Goal: Task Accomplishment & Management: Use online tool/utility

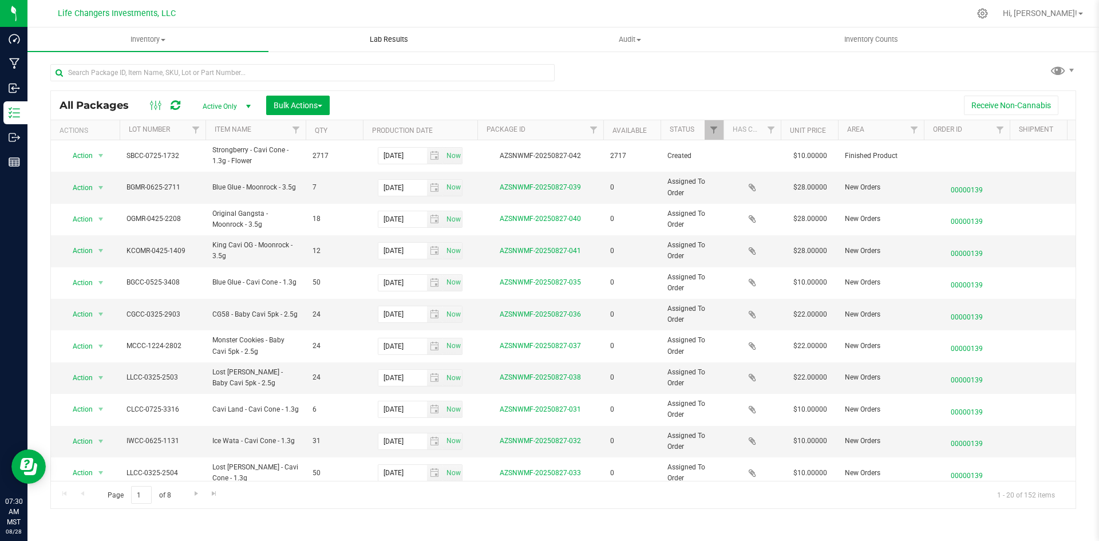
click at [383, 46] on uib-tab-heading "Lab Results" at bounding box center [389, 39] width 240 height 23
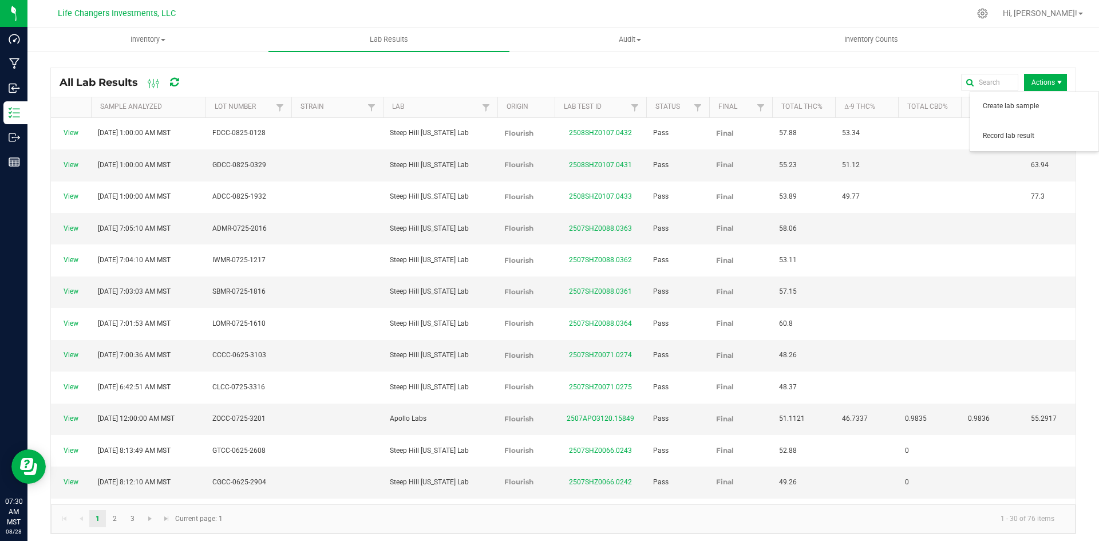
click at [1033, 81] on span "Actions" at bounding box center [1045, 82] width 43 height 17
click at [1033, 132] on span "Record lab result" at bounding box center [1037, 136] width 109 height 10
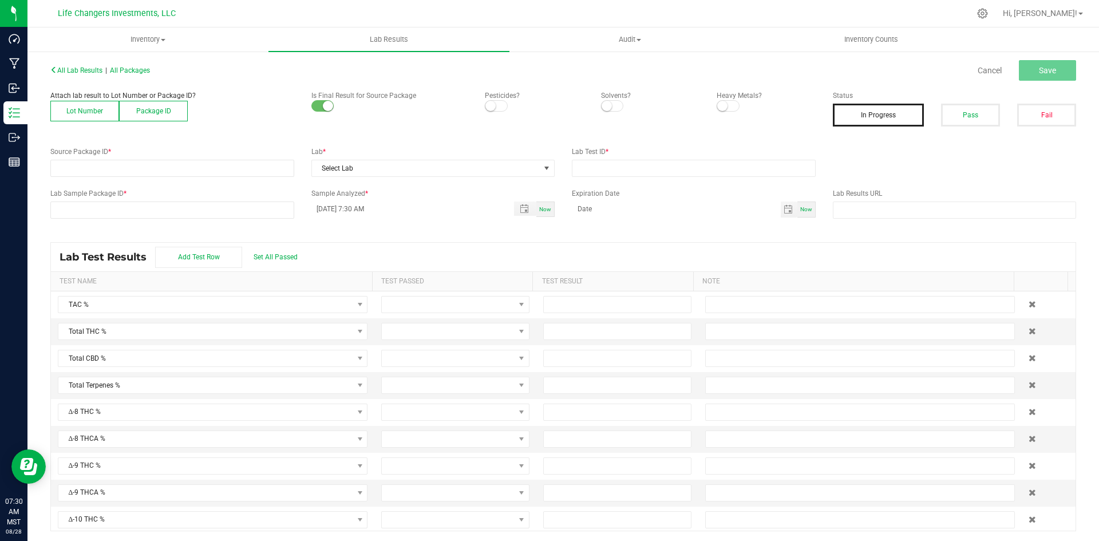
click at [84, 106] on button "Lot Number" at bounding box center [84, 111] width 69 height 21
click at [113, 165] on span at bounding box center [165, 168] width 228 height 16
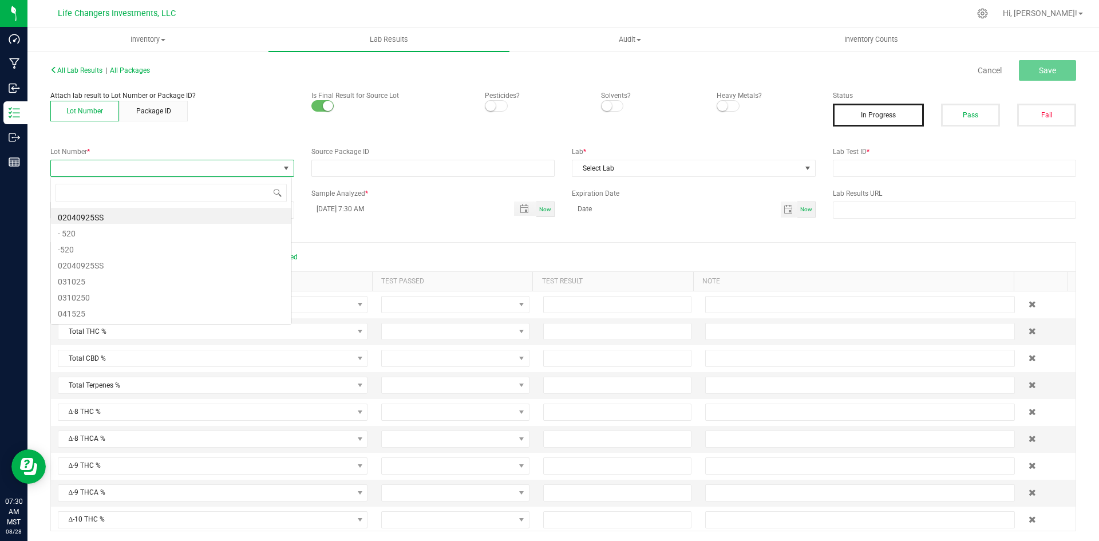
scroll to position [17, 242]
type input "1732"
click at [133, 219] on li "SBCC-0725-1732" at bounding box center [171, 216] width 240 height 16
click at [499, 104] on span at bounding box center [496, 105] width 23 height 11
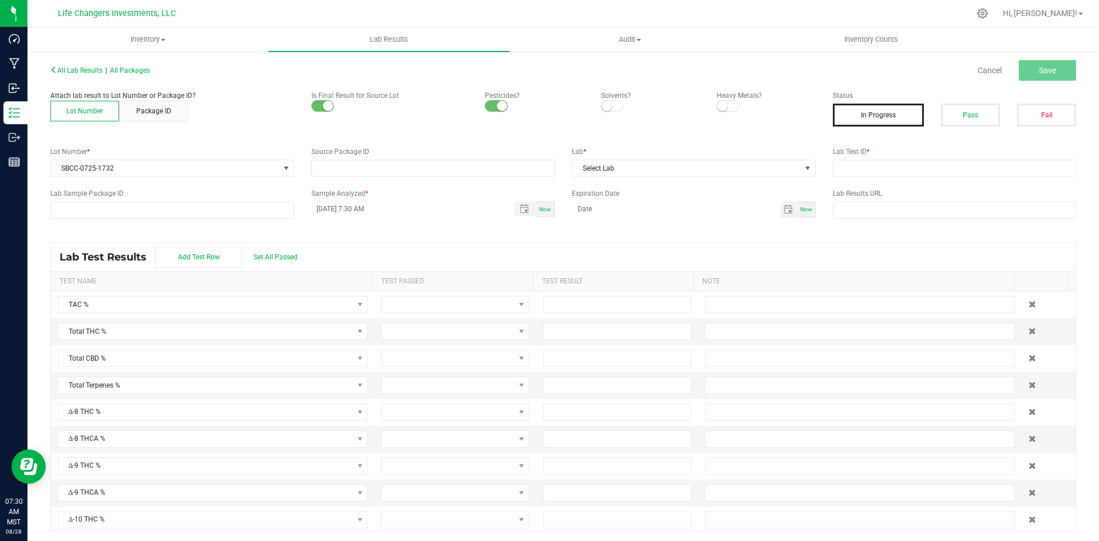
click at [605, 104] on small at bounding box center [607, 106] width 10 height 10
click at [726, 103] on span at bounding box center [728, 105] width 23 height 11
click at [950, 114] on button "Pass" at bounding box center [970, 115] width 59 height 23
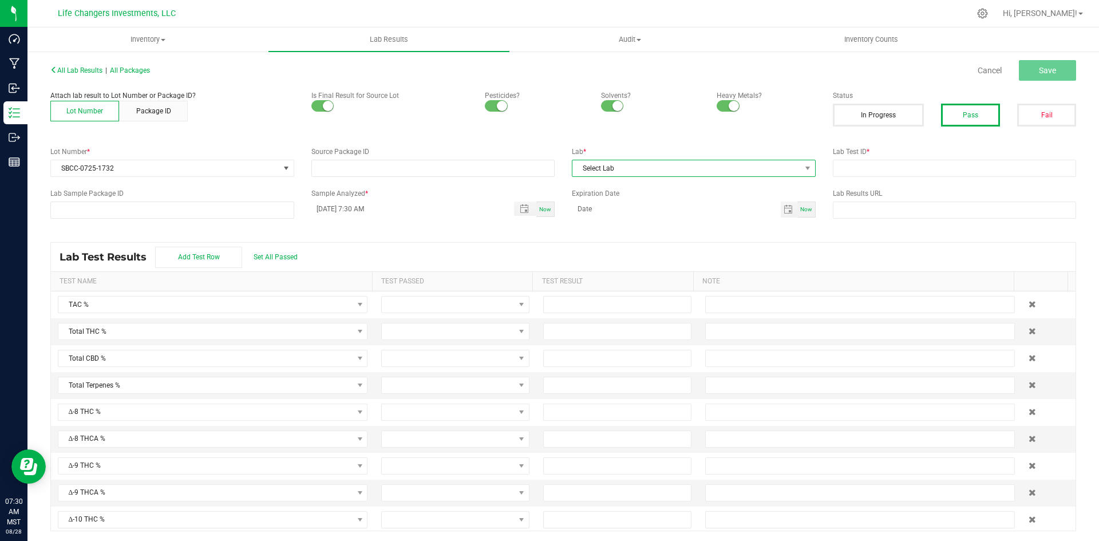
click at [621, 167] on span "Select Lab" at bounding box center [686, 168] width 228 height 16
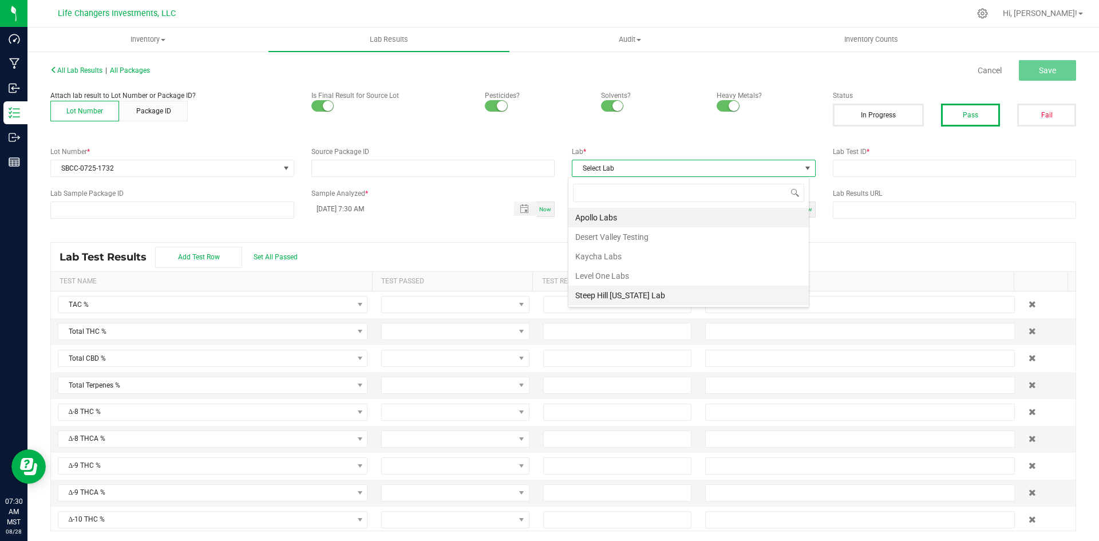
click at [634, 293] on li "Steep Hill [US_STATE] Lab" at bounding box center [688, 295] width 240 height 19
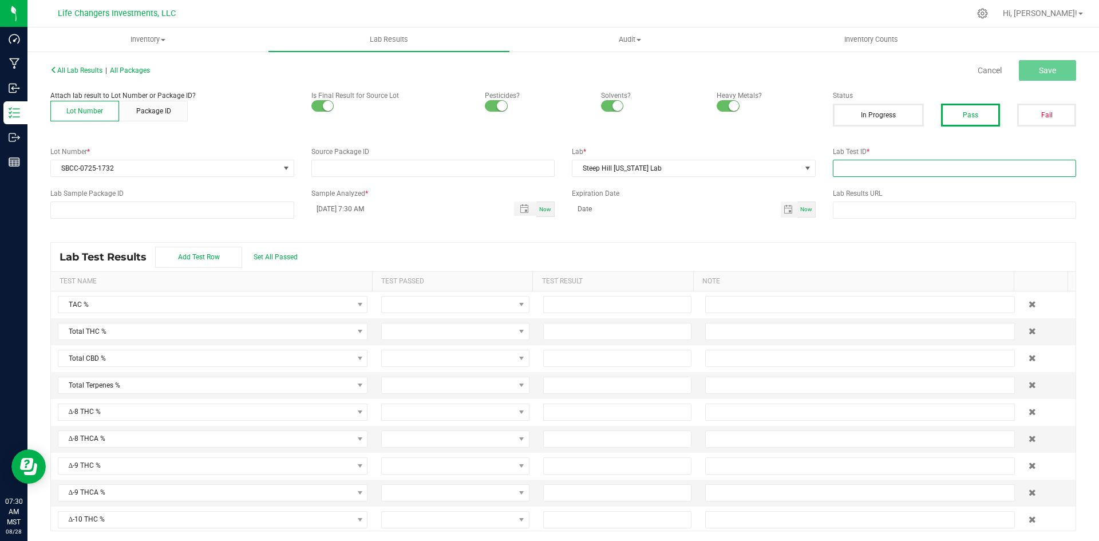
click at [875, 167] on input "text" at bounding box center [955, 168] width 244 height 17
paste input "2508SHZ0095.0391"
type input "2508SHZ0095.0391"
click at [1049, 79] on button "Save" at bounding box center [1047, 70] width 57 height 21
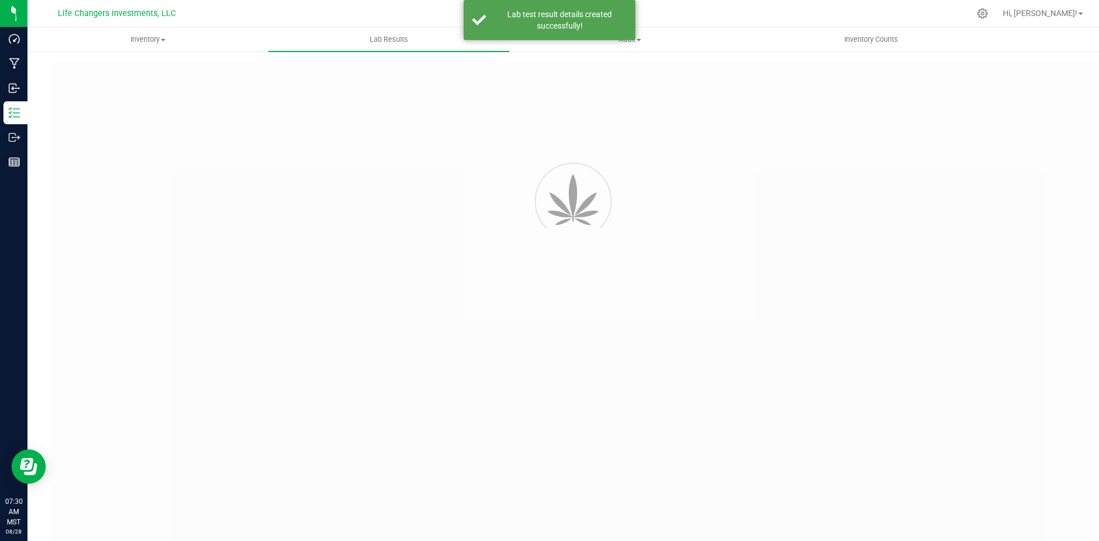
type input "2508SHZ0095.0391"
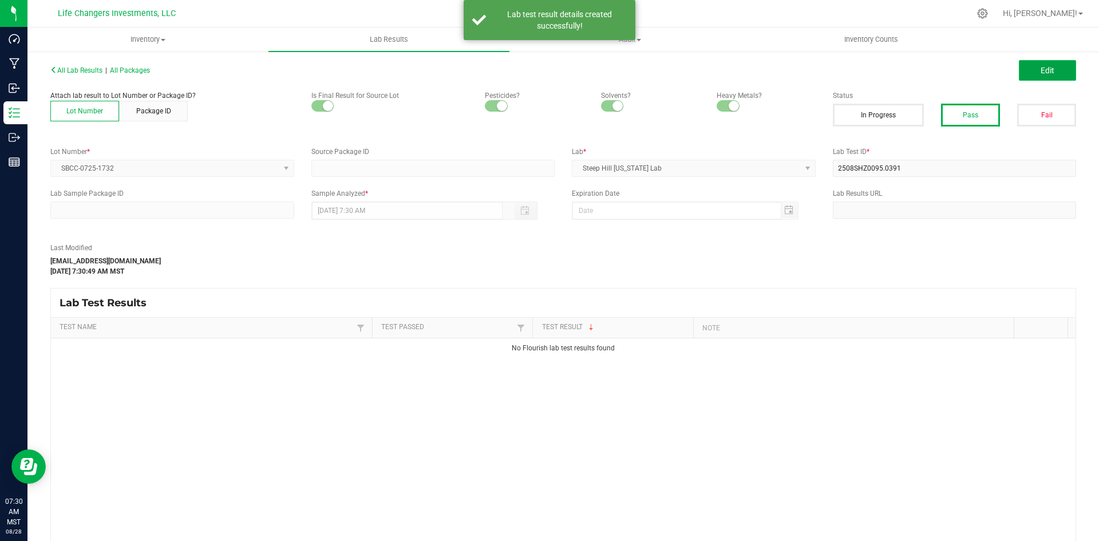
click at [1049, 78] on button "Edit" at bounding box center [1047, 70] width 57 height 21
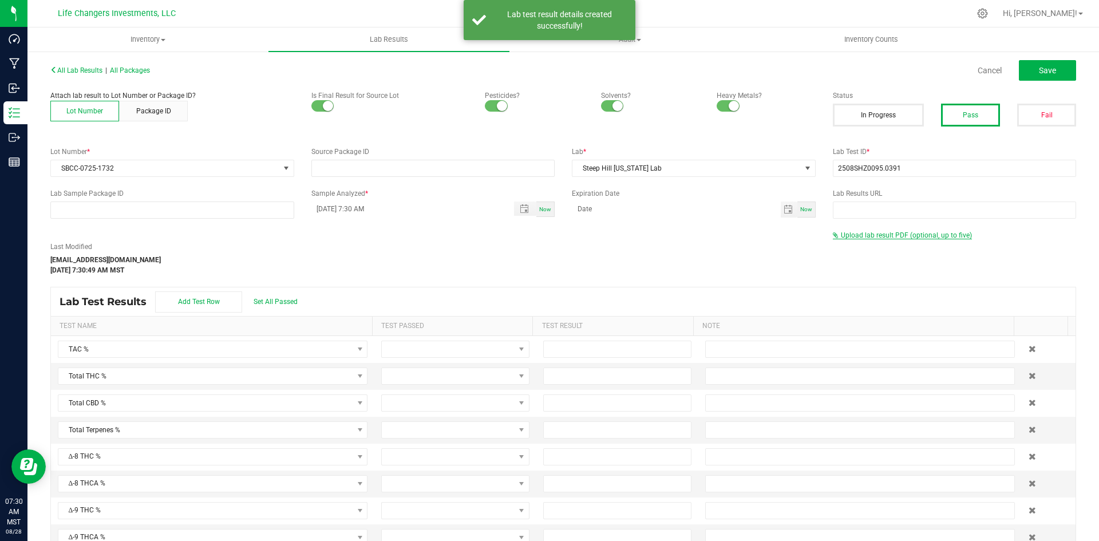
click at [913, 239] on span "Upload lab result PDF (optional, up to five)" at bounding box center [902, 235] width 139 height 8
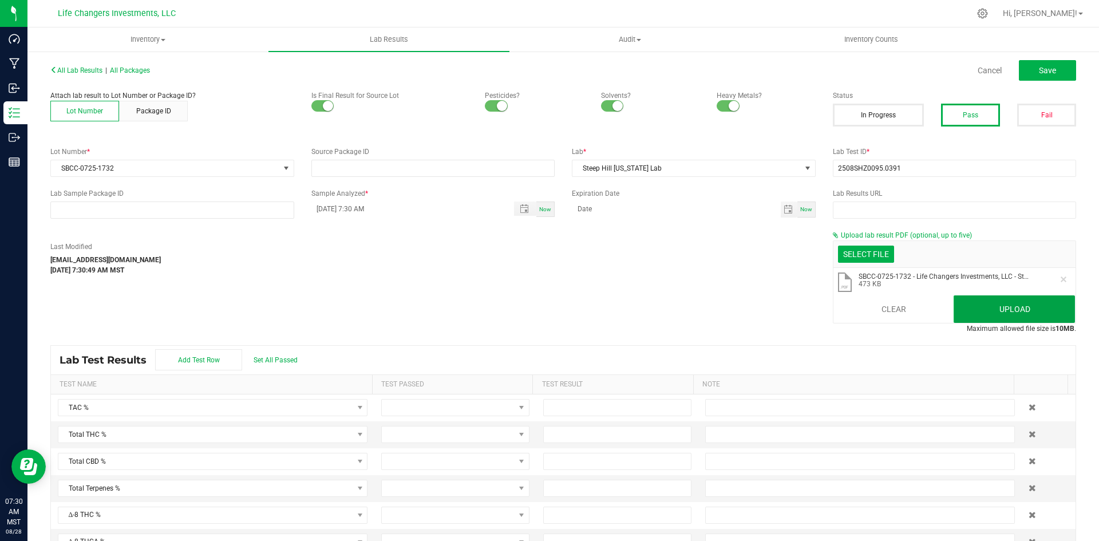
click at [958, 303] on button "Upload" at bounding box center [1014, 308] width 121 height 27
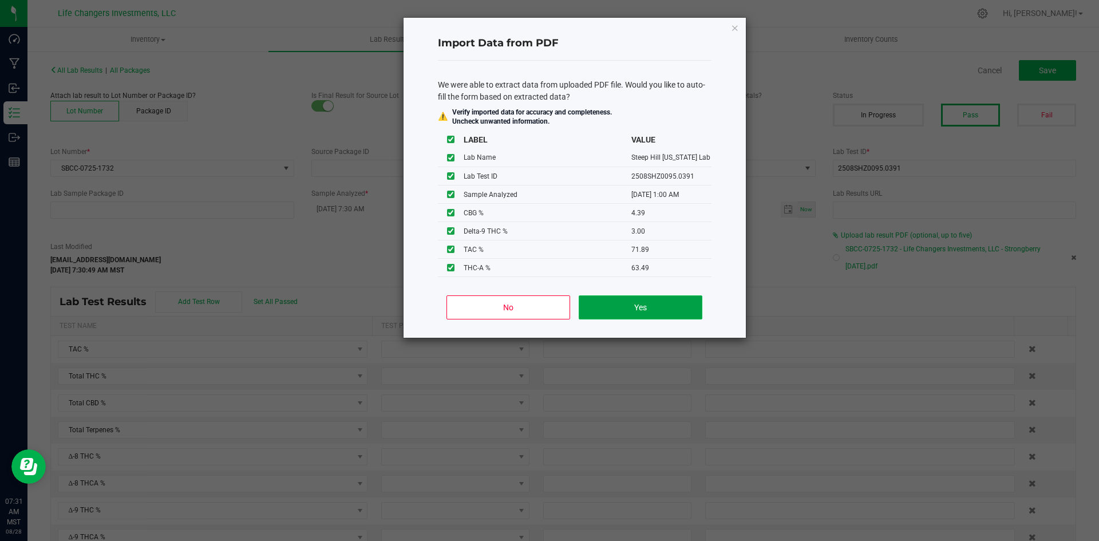
click at [639, 301] on button "Yes" at bounding box center [640, 307] width 123 height 24
type input "[DATE] 1:00 AM"
type input "71.8900"
type input "58.6800"
type input "3.0000"
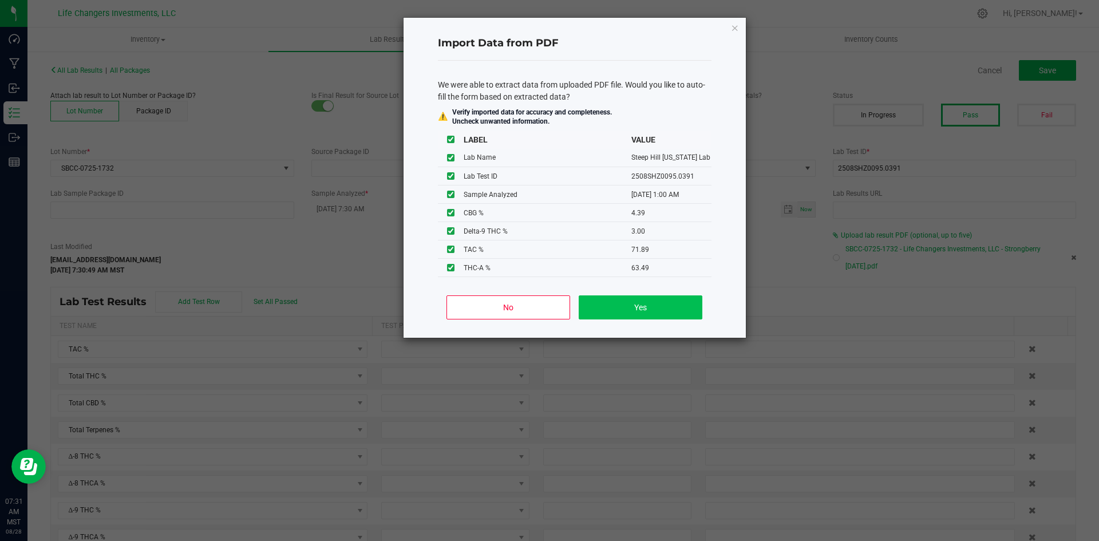
type input "63.4900"
type input "1.0100"
type input "4.3900"
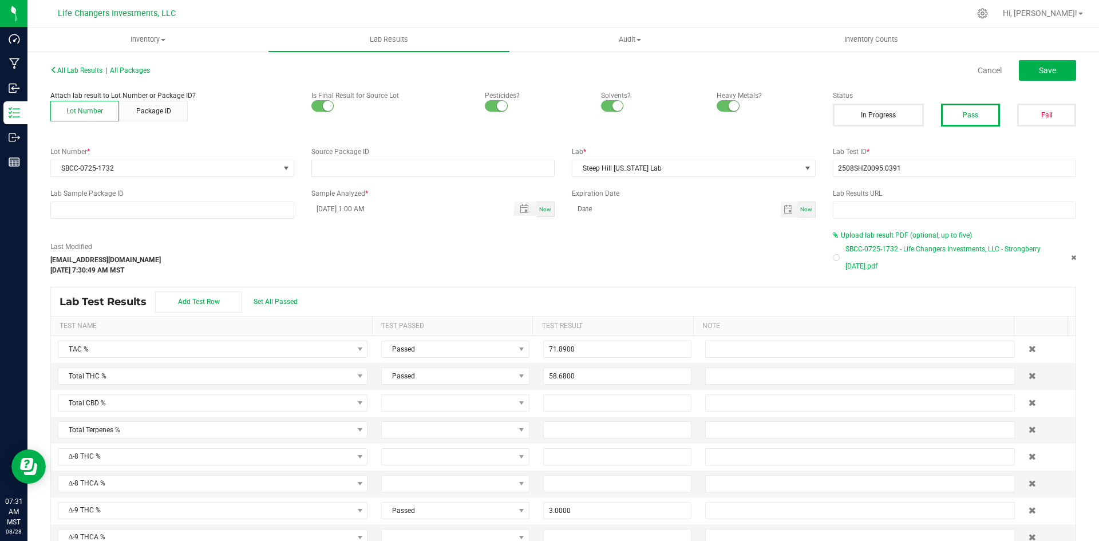
click at [1036, 81] on div "All Lab Results | All Packages Cancel Save" at bounding box center [563, 70] width 1043 height 29
click at [1039, 74] on span "Save" at bounding box center [1047, 70] width 17 height 9
type input "3.0000"
type input "63.4900"
type input "1.0100"
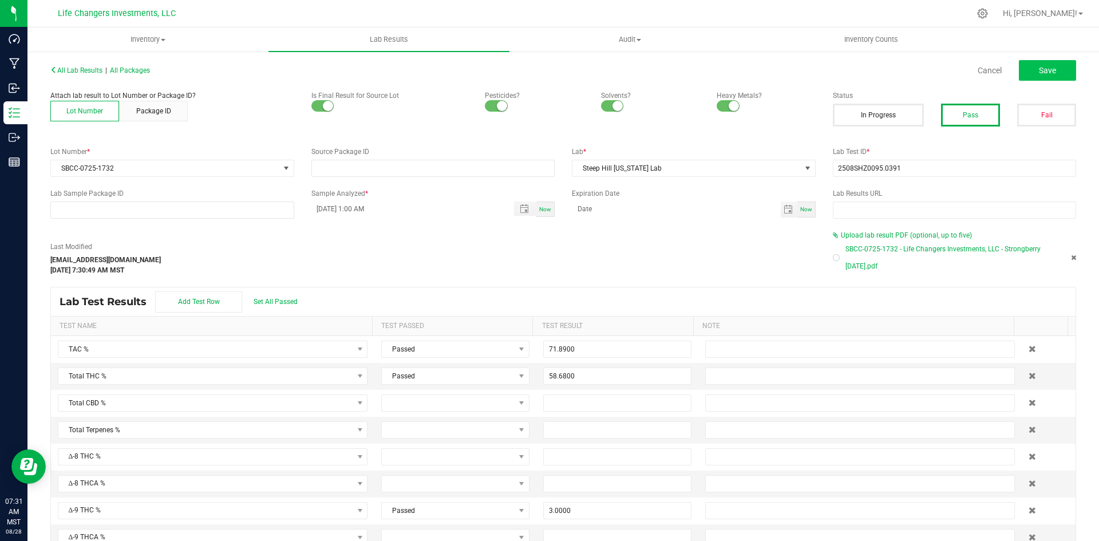
type input "4.3900"
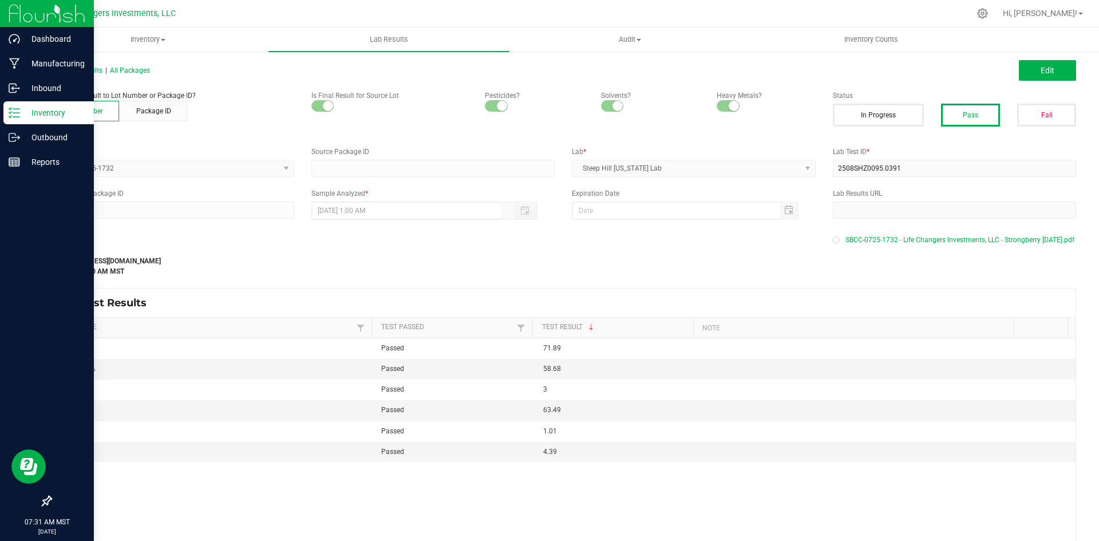
click at [35, 117] on p "Inventory" at bounding box center [54, 113] width 69 height 14
